Goal: Submit feedback/report problem

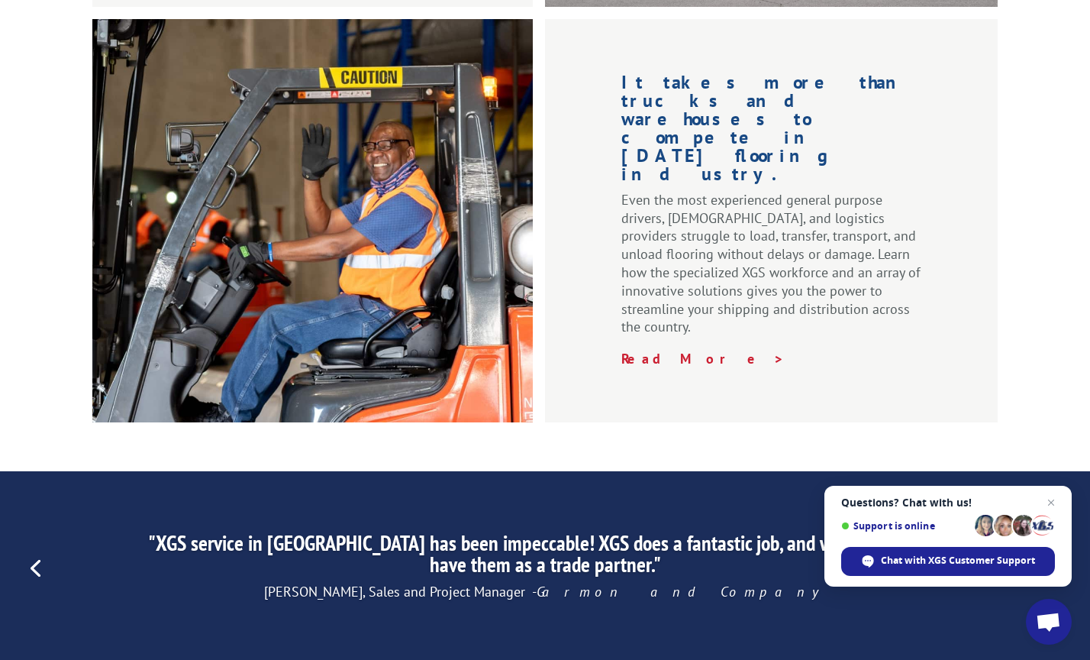
scroll to position [2004, 0]
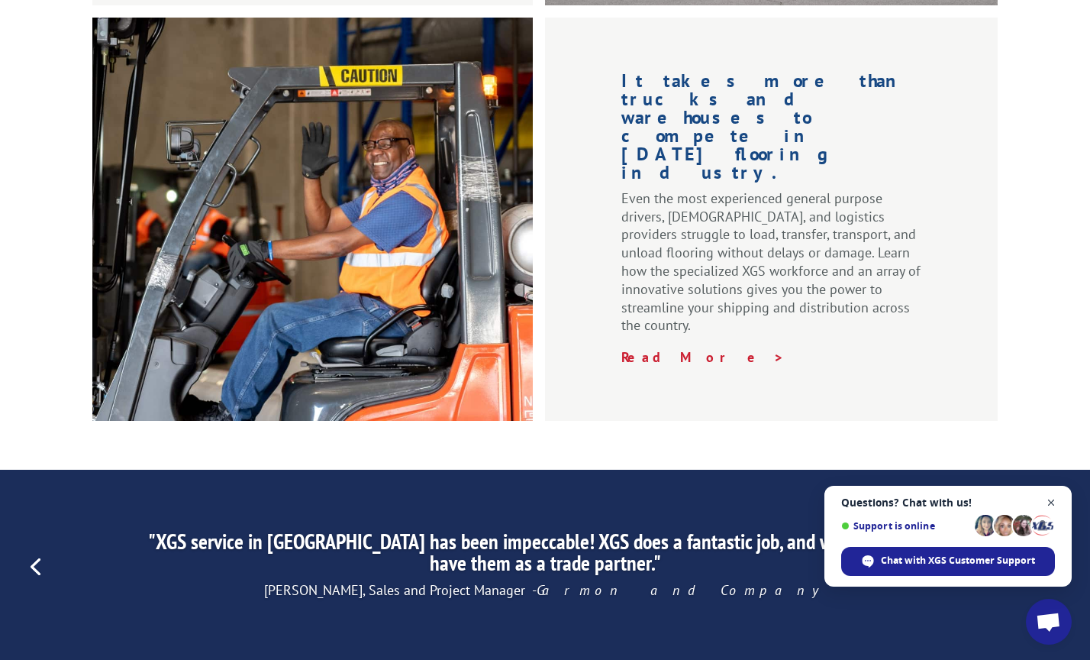
click at [1052, 501] on span "Close chat" at bounding box center [1051, 502] width 19 height 19
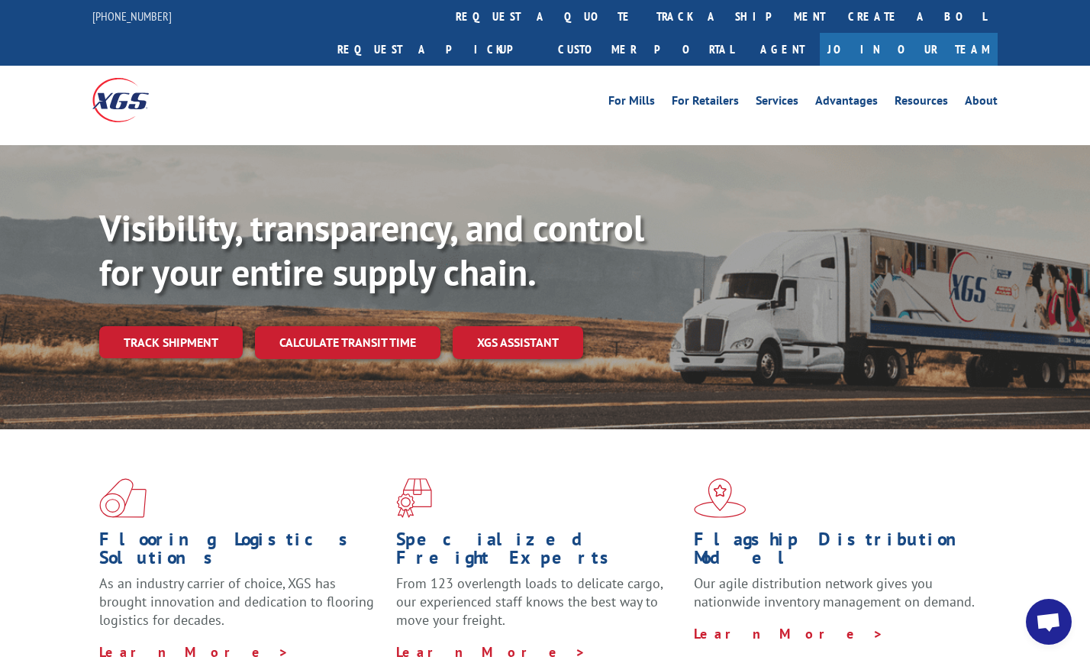
scroll to position [0, 0]
click at [820, 33] on link "Agent" at bounding box center [782, 49] width 75 height 33
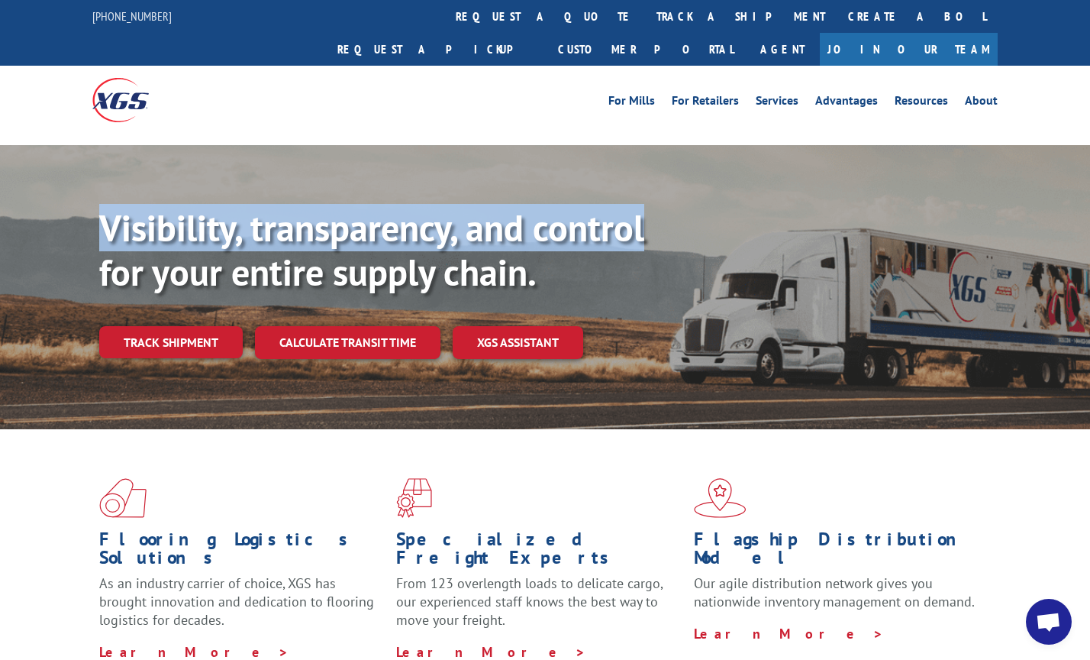
drag, startPoint x: 710, startPoint y: 204, endPoint x: 550, endPoint y: 131, distance: 176.3
click at [551, 145] on div "Visibility, transparency, and control for your entire supply chain. Track shipm…" at bounding box center [545, 302] width 1090 height 314
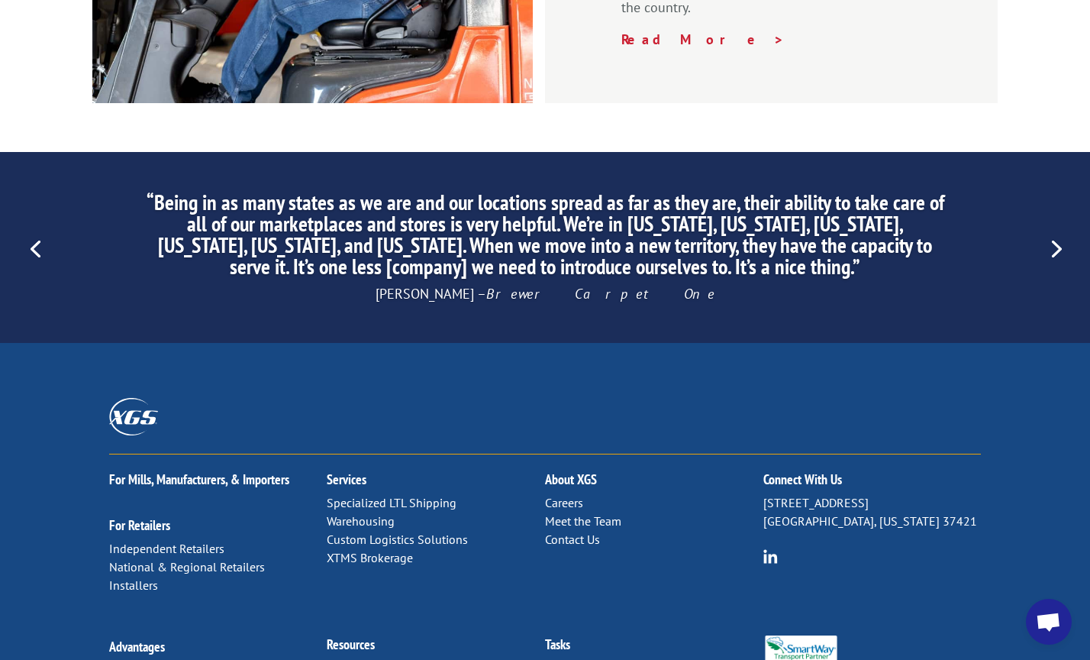
scroll to position [2321, 0]
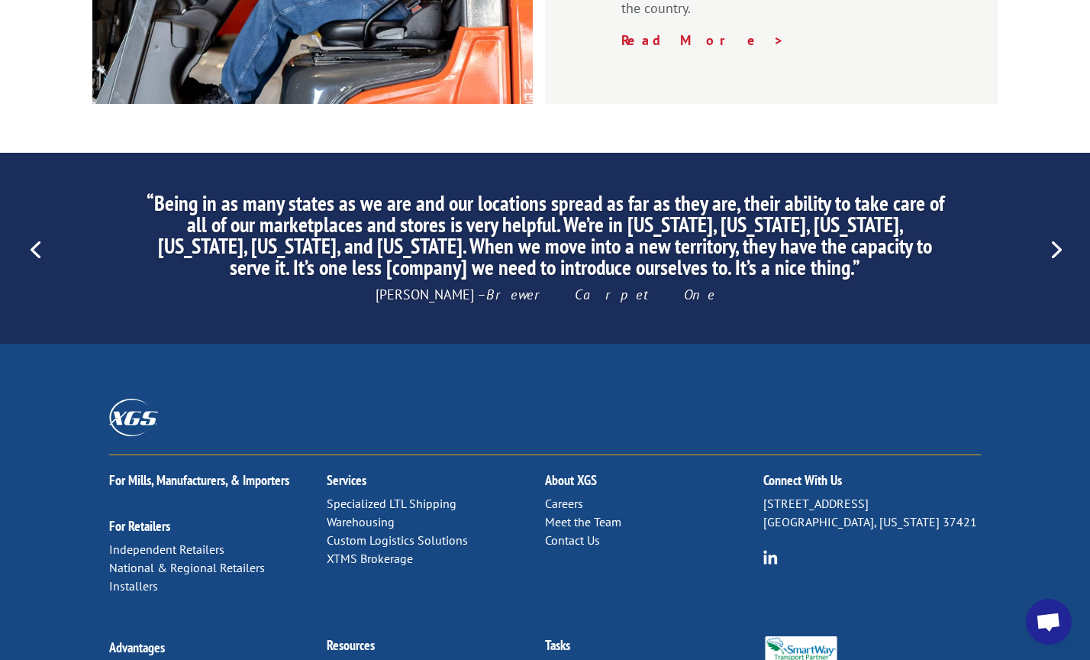
click at [561, 532] on link "Contact Us" at bounding box center [572, 539] width 55 height 15
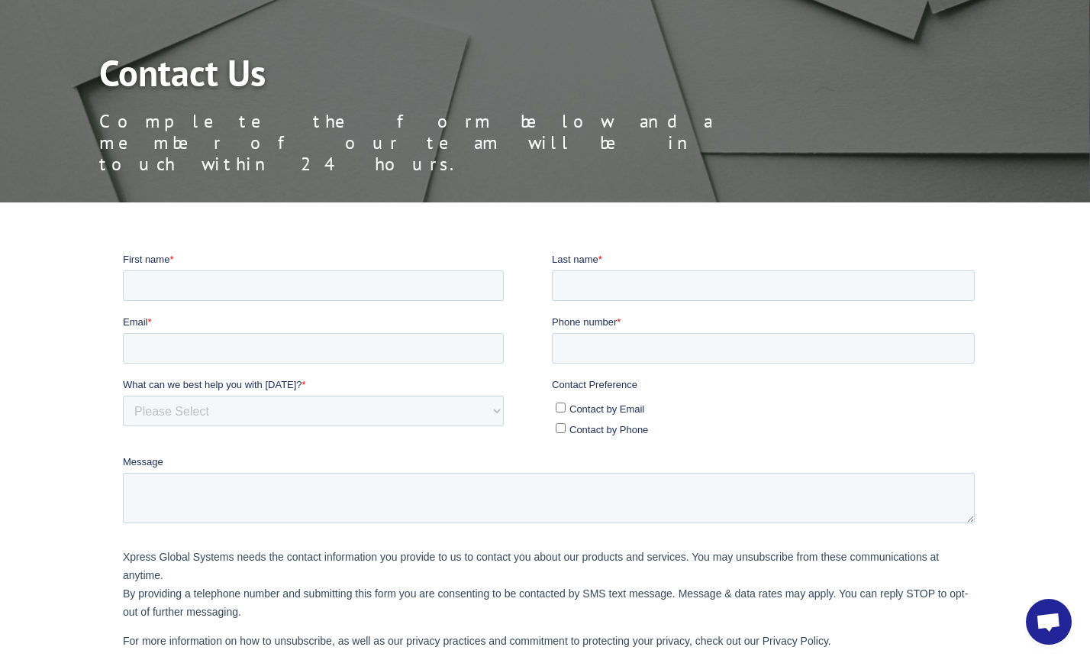
scroll to position [134, 0]
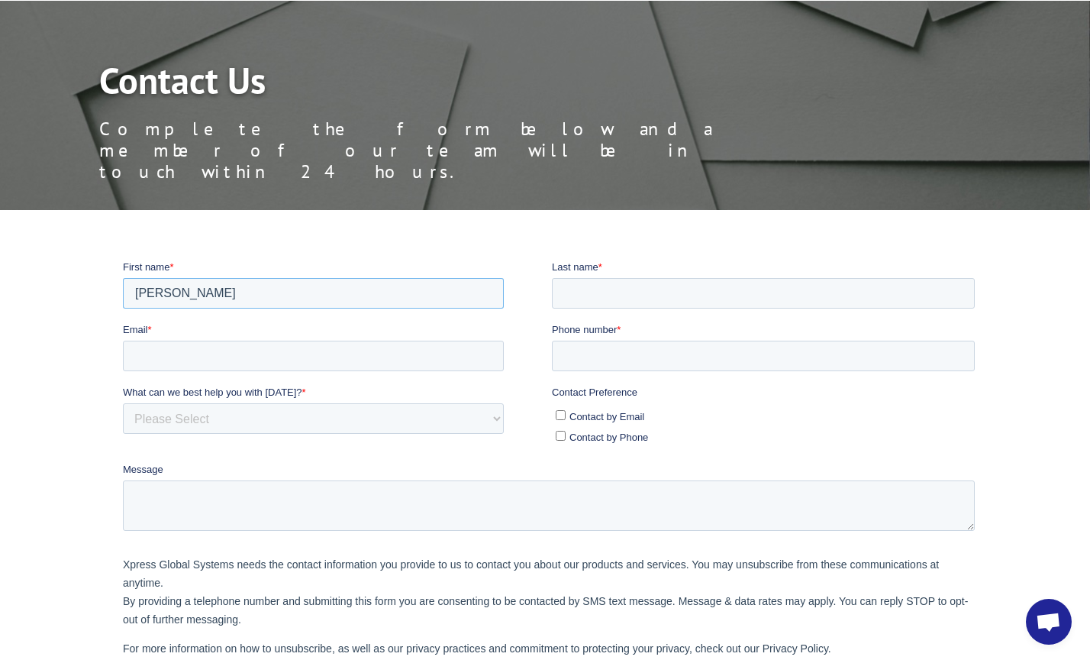
type input "NINA"
type input "RUDNITSKY"
type input "Rudnitsky"
type input "STAR.TRUCKING@YAHOO.COM"
type input "5093896862"
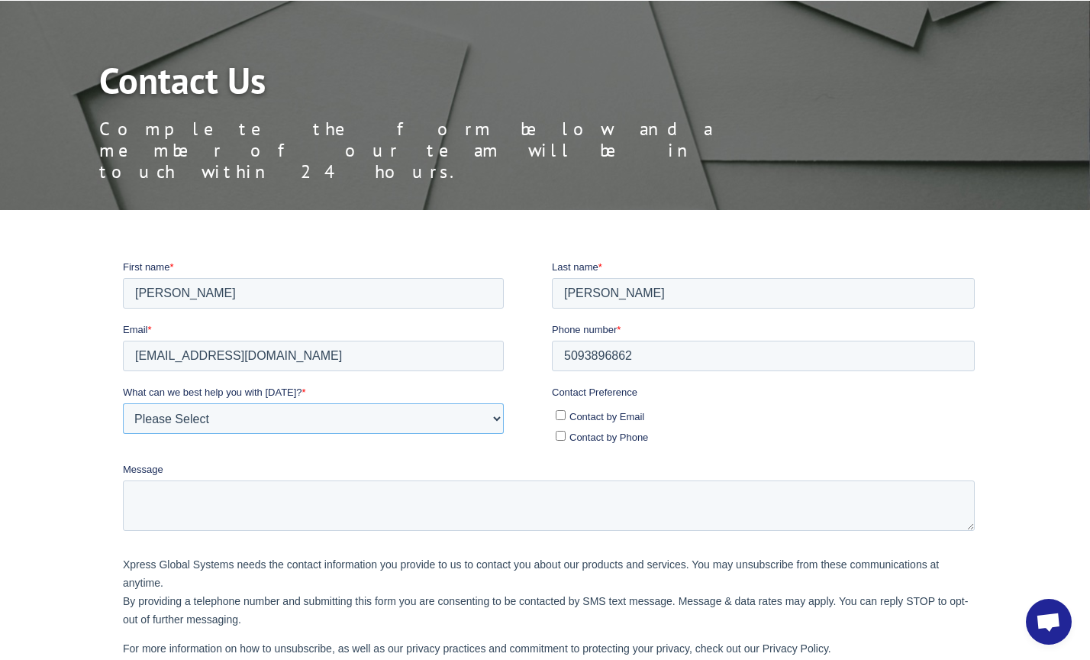
click at [490, 425] on select "Please Select Quoting, Opening New Account, or New Business Opportunity Shipmen…" at bounding box center [312, 417] width 381 height 31
select select "Other"
click at [560, 415] on input "Contact by Email" at bounding box center [560, 414] width 10 height 10
checkbox input "true"
click at [560, 431] on input "Contact by Phone" at bounding box center [560, 435] width 10 height 10
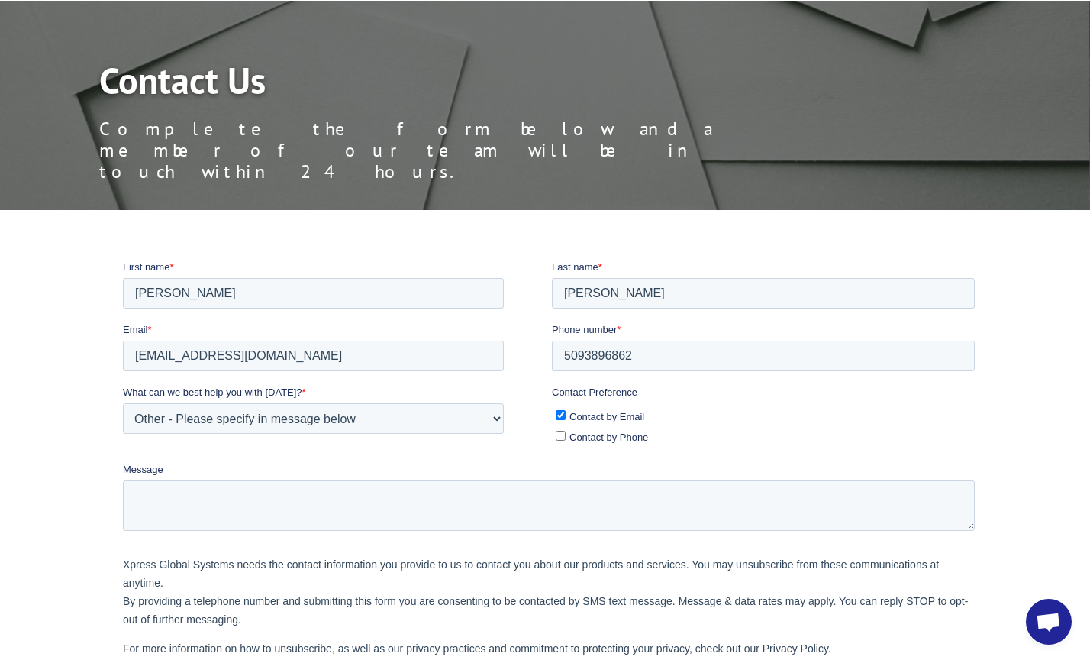
checkbox input "true"
click at [301, 504] on textarea "Message" at bounding box center [548, 505] width 852 height 50
click at [279, 487] on textarea "WE DID LOAD # 70035721 AND WE CANT REACH U FOR PAYMENT" at bounding box center [548, 505] width 852 height 50
click at [312, 491] on textarea "WE DID LOAD # 70035721ON 5 21 AND WE CANT REACH U FOR PAYMENT" at bounding box center [548, 505] width 852 height 50
click at [570, 494] on textarea "WE DID LOAD # 70035721ON 5 /21 AND WE CANT REACH U FOR PAYMENT" at bounding box center [548, 505] width 852 height 50
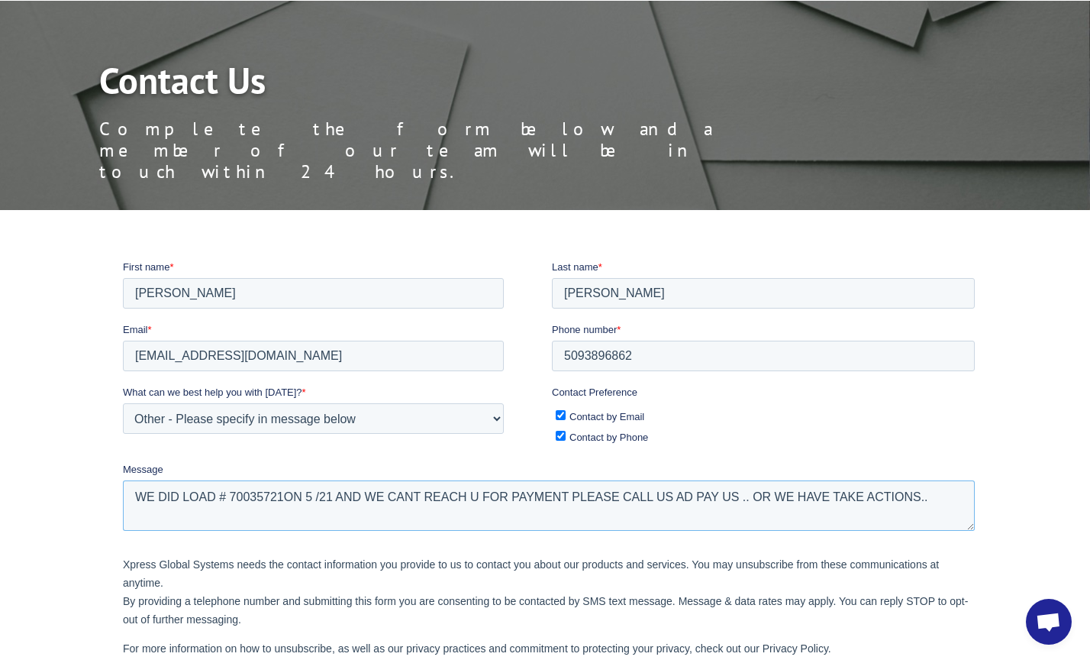
type textarea "WE DID LOAD # 70035721ON 5 /21 AND WE CANT REACH U FOR PAYMENT PLEASE CALL US A…"
